Goal: Check status: Check status

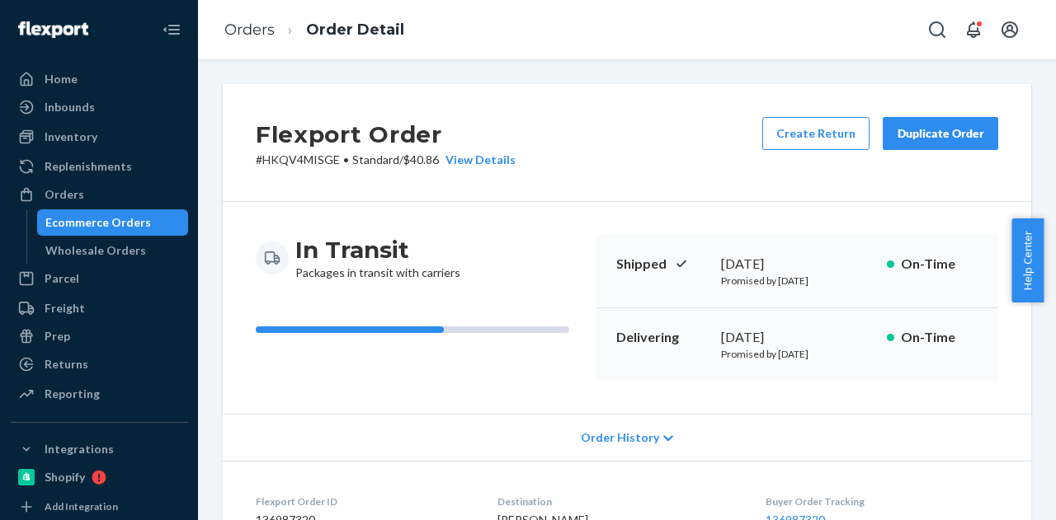
click at [101, 224] on div "Ecommerce Orders" at bounding box center [98, 222] width 106 height 16
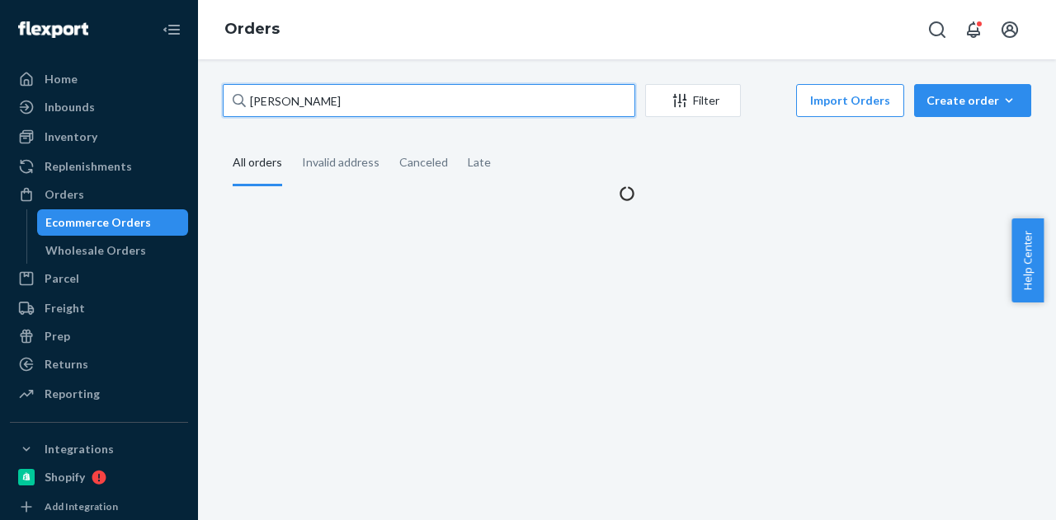
click at [344, 109] on input "[PERSON_NAME]" at bounding box center [429, 100] width 412 height 33
paste input "[PERSON_NAME]"
type input "[PERSON_NAME]"
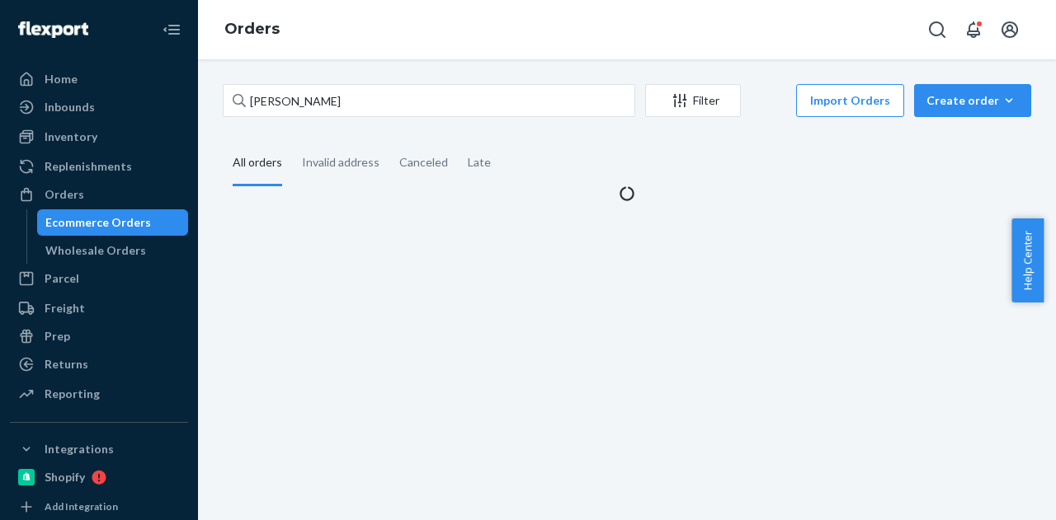
click at [647, 177] on fieldset "All orders Invalid address Canceled Late" at bounding box center [627, 163] width 808 height 45
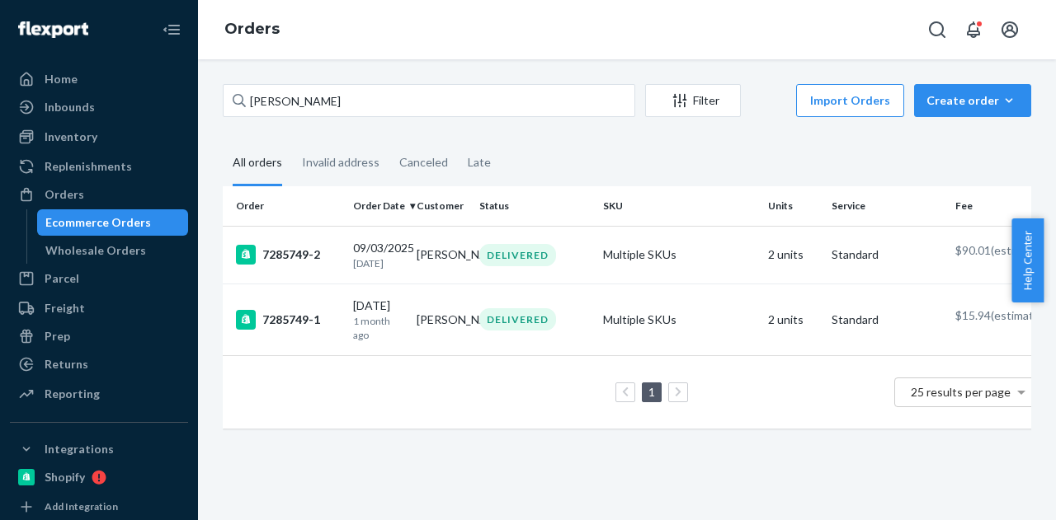
click at [341, 120] on div "[PERSON_NAME] Filter Import Orders Create order Ecommerce order Removal order" at bounding box center [627, 102] width 808 height 37
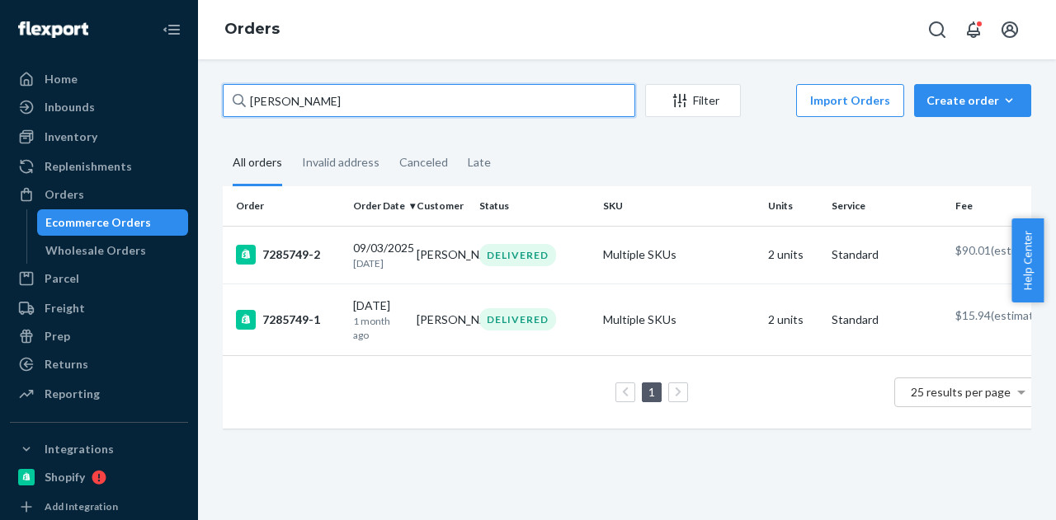
click at [345, 106] on input "[PERSON_NAME]" at bounding box center [429, 100] width 412 height 33
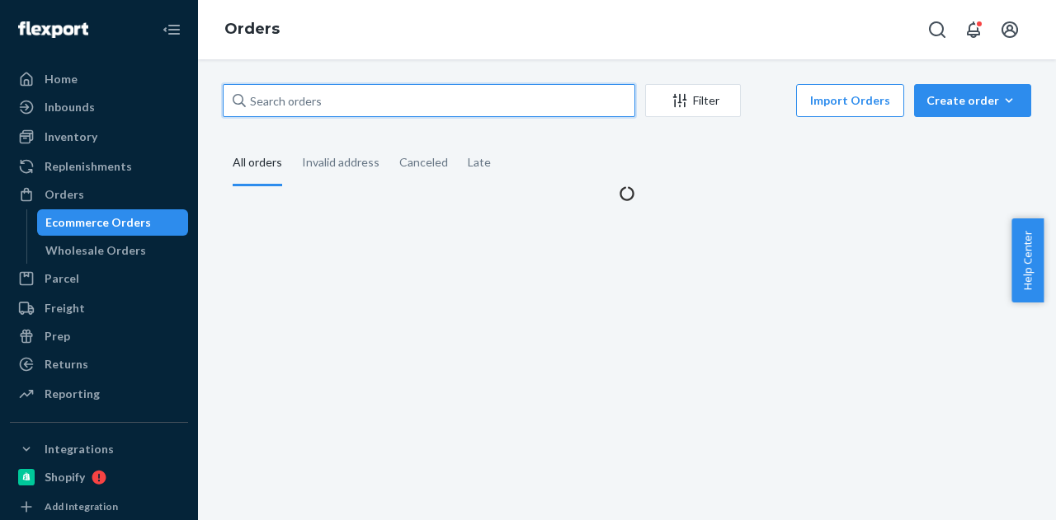
paste input "[PERSON_NAME]"
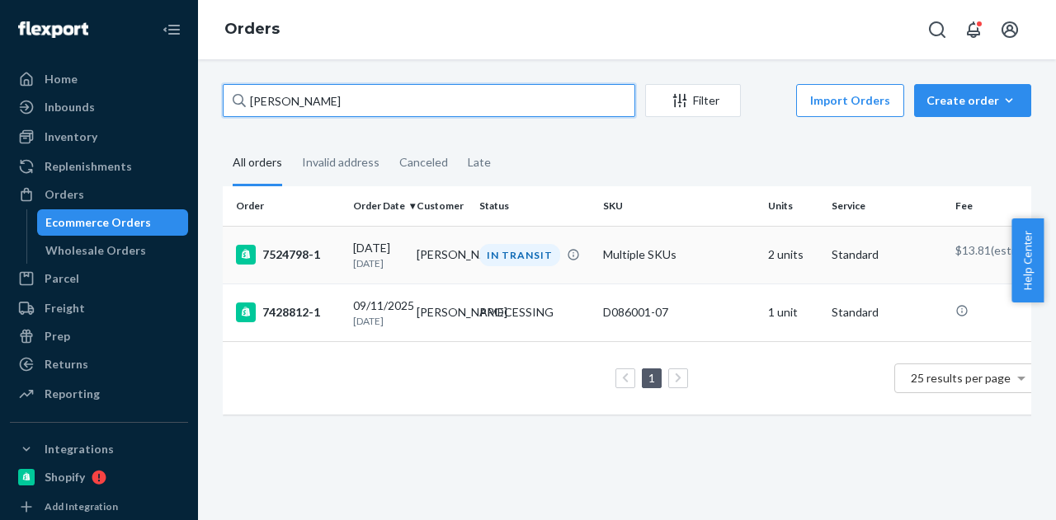
type input "[PERSON_NAME]"
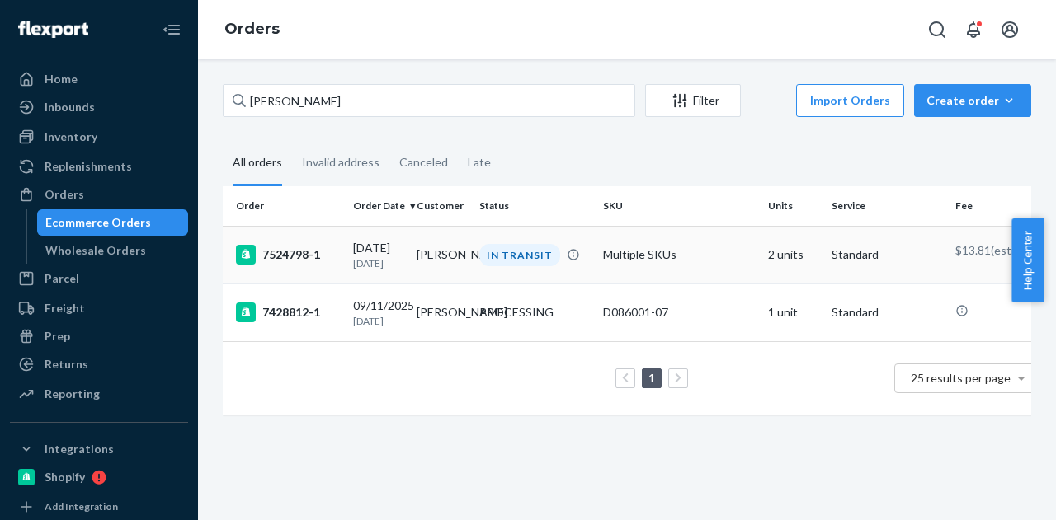
click at [451, 250] on td "[PERSON_NAME]" at bounding box center [442, 255] width 64 height 58
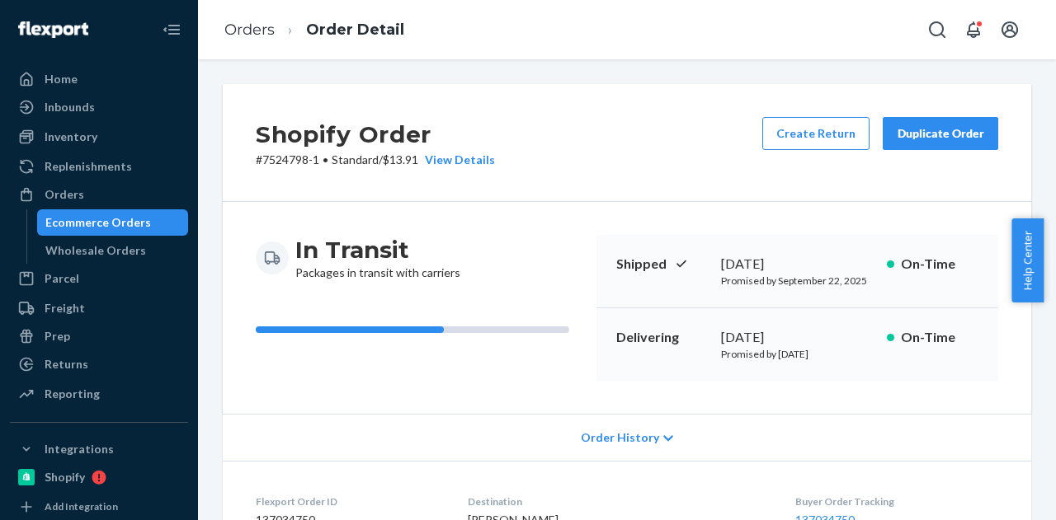
scroll to position [412, 0]
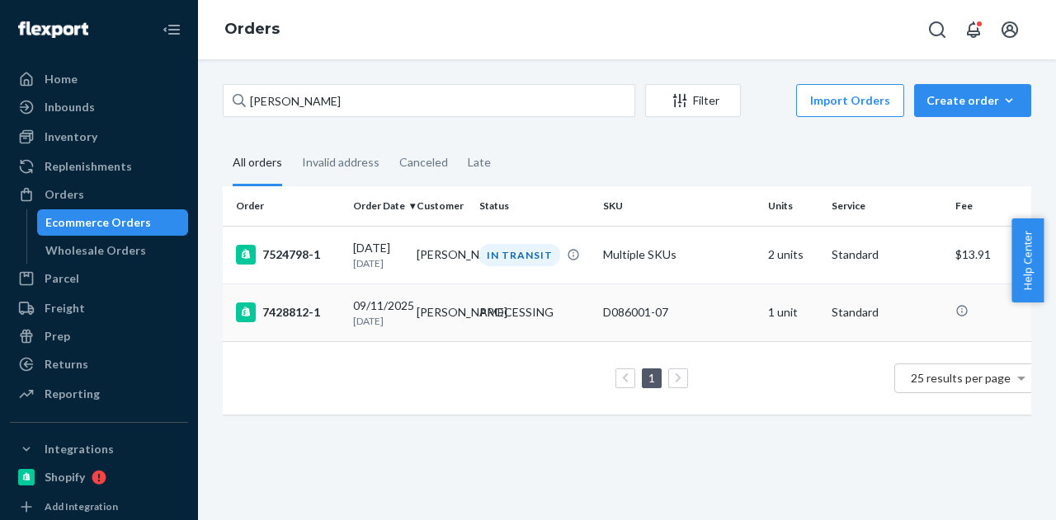
click at [428, 305] on td "[PERSON_NAME]" at bounding box center [442, 313] width 64 height 58
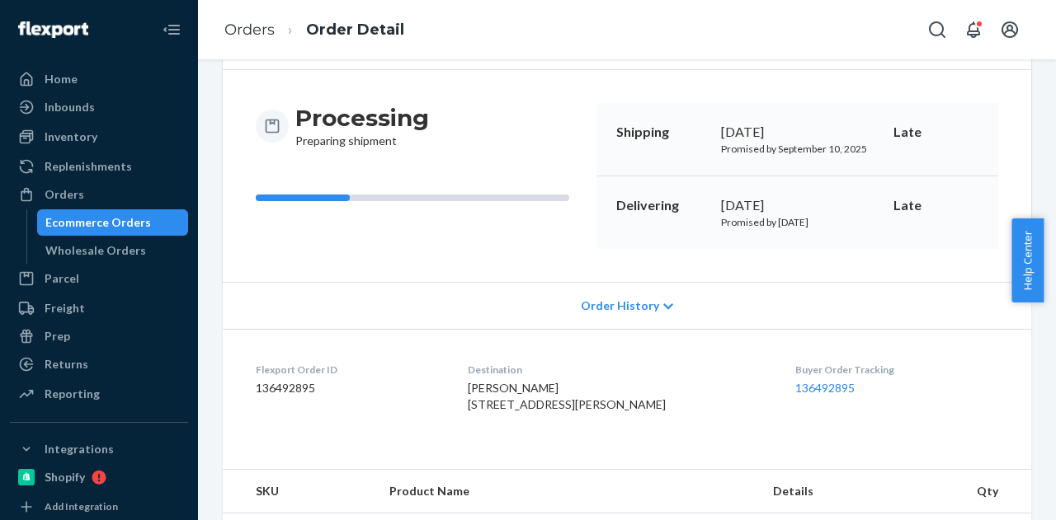
scroll to position [236, 0]
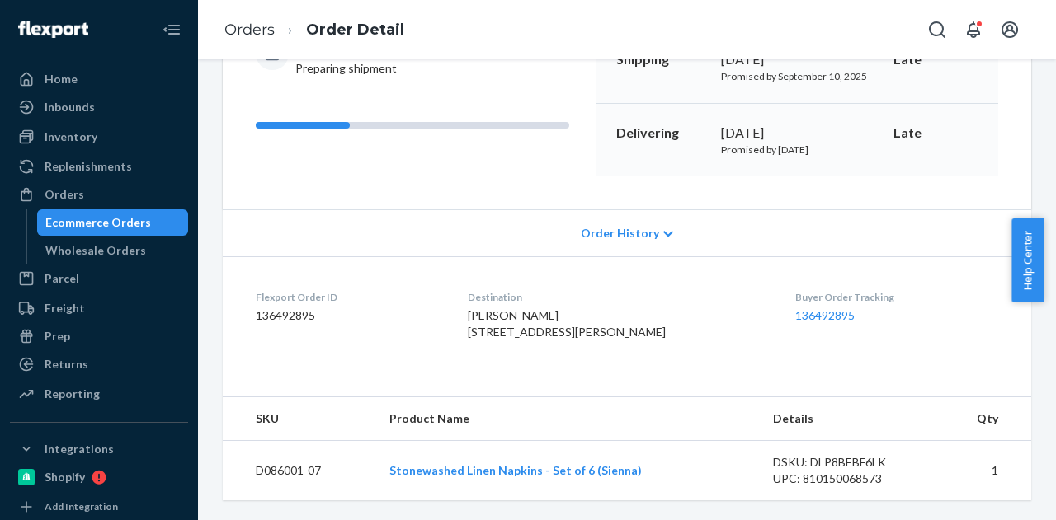
click at [614, 225] on span "Order History" at bounding box center [620, 233] width 78 height 16
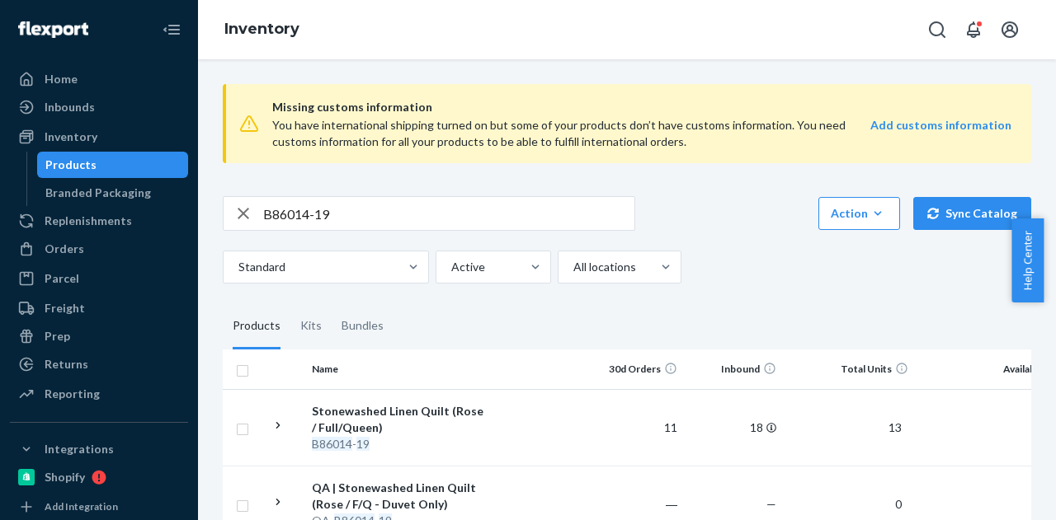
click at [324, 197] on input "B86014-19" at bounding box center [448, 213] width 371 height 33
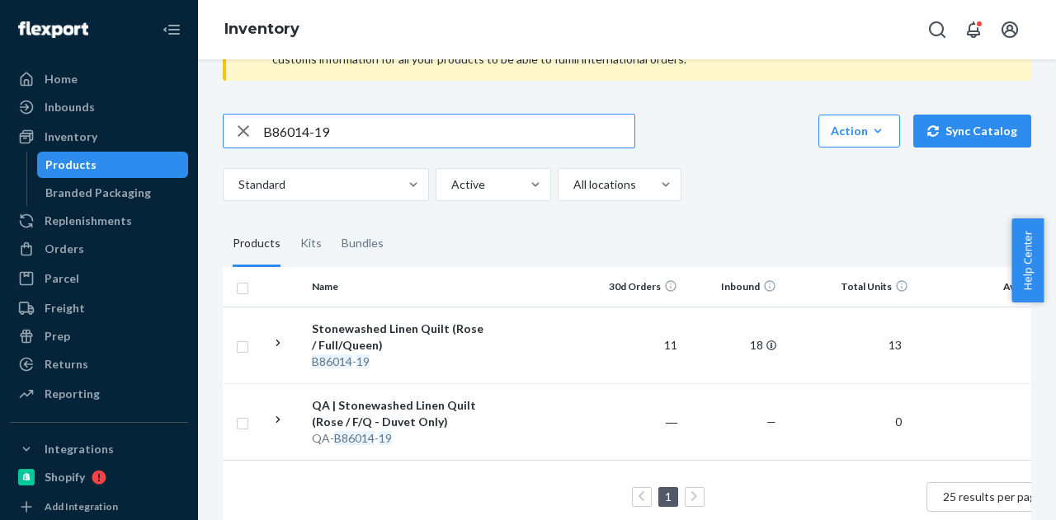
paste input "D086001-05"
type input "D086001-05"
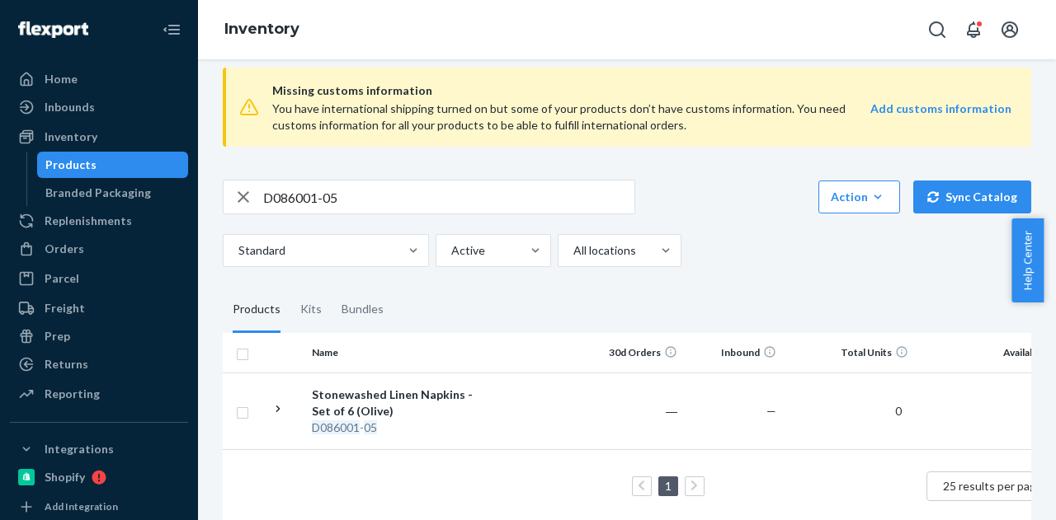
scroll to position [0, 0]
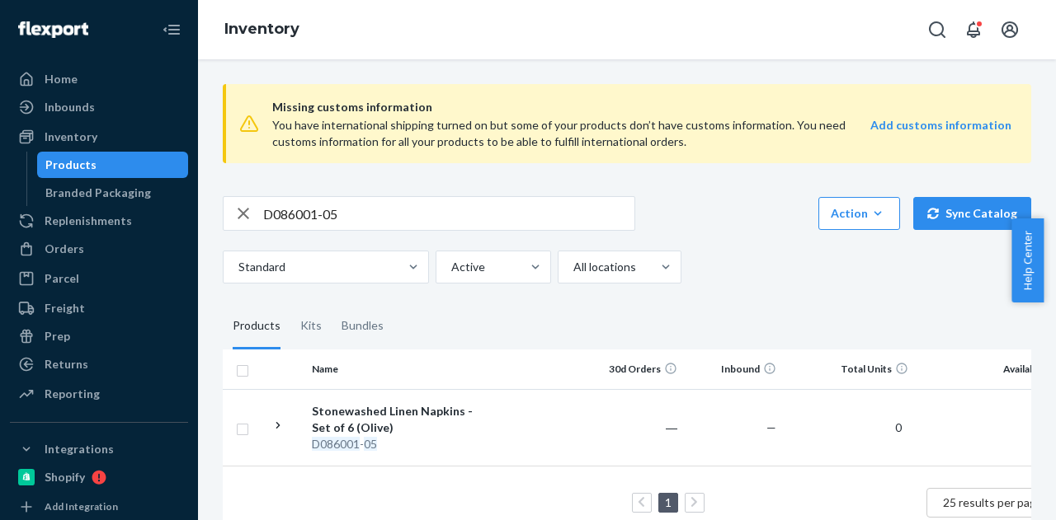
click at [715, 273] on div "Standard Active All locations" at bounding box center [621, 267] width 796 height 33
